Goal: Check status: Check status

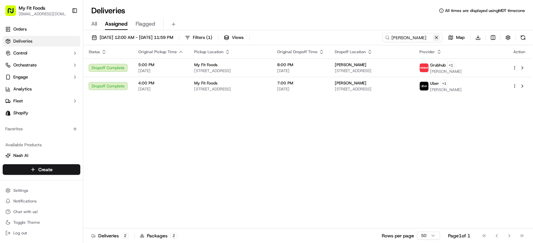
click at [437, 39] on button at bounding box center [436, 37] width 7 height 7
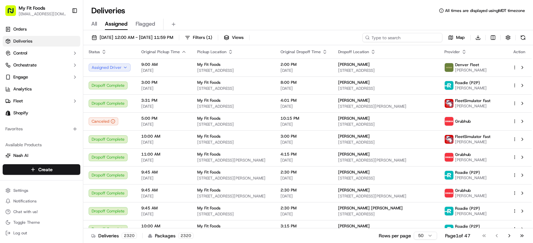
click at [401, 38] on input at bounding box center [402, 37] width 80 height 9
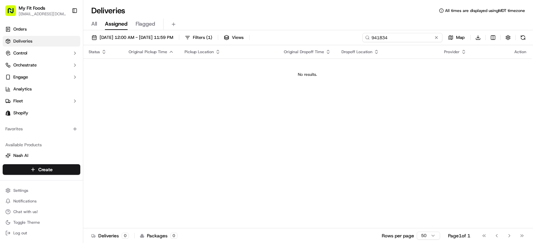
click at [436, 41] on input "941834" at bounding box center [402, 37] width 80 height 9
type input "941834"
click at [435, 37] on button at bounding box center [436, 37] width 7 height 7
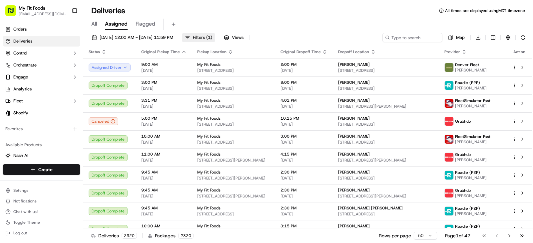
click at [212, 39] on span "Filters ( 1 )" at bounding box center [202, 38] width 19 height 6
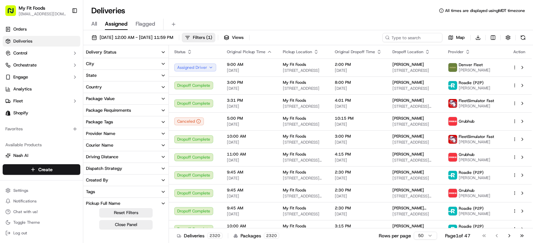
click at [109, 51] on div "Delivery Status" at bounding box center [101, 52] width 30 height 6
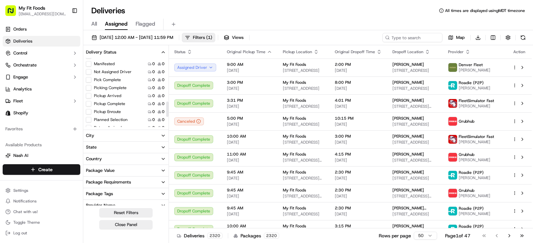
scroll to position [196, 0]
click at [89, 112] on button "Pickup Enroute" at bounding box center [88, 111] width 5 height 5
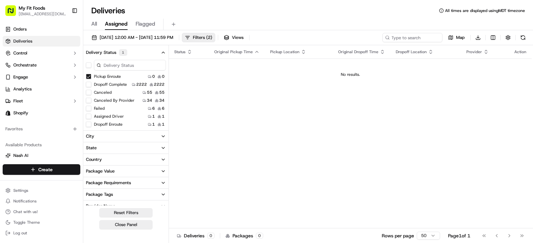
click at [288, 18] on div "All Assigned Flagged" at bounding box center [307, 23] width 449 height 14
